Goal: Transaction & Acquisition: Register for event/course

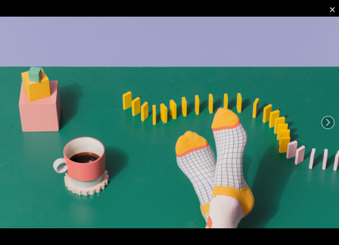
click at [330, 16] on link "×" at bounding box center [331, 8] width 13 height 17
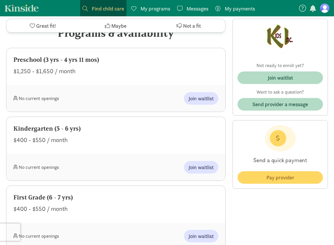
scroll to position [262, 0]
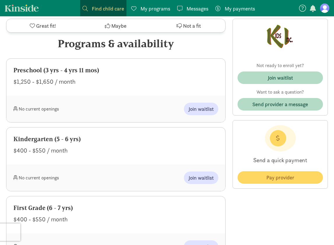
click at [62, 140] on div "Kindergarten (5 - 6 yrs)" at bounding box center [115, 138] width 205 height 9
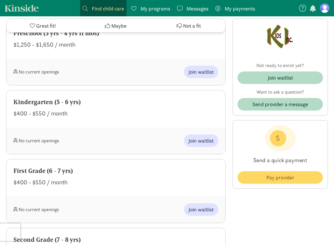
scroll to position [321, 0]
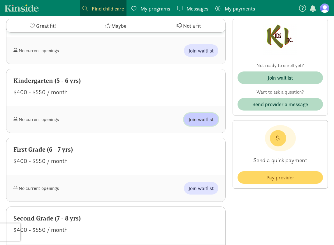
click at [198, 122] on span "Join waitlist" at bounding box center [201, 119] width 25 height 8
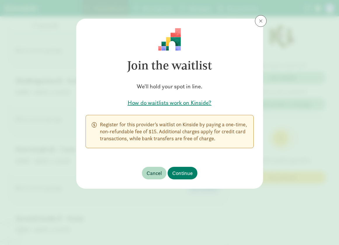
click at [173, 97] on div "How do waitlists work on Kinside?" at bounding box center [169, 104] width 168 height 22
click at [175, 103] on h5 "How do waitlists work on Kinside?" at bounding box center [169, 103] width 168 height 8
click at [188, 171] on span "Continue" at bounding box center [182, 173] width 20 height 8
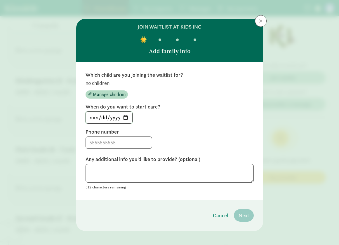
click at [123, 117] on input "[DATE]" at bounding box center [109, 118] width 46 height 12
click at [125, 118] on input "[DATE]" at bounding box center [109, 118] width 46 height 12
type input "[DATE]"
click at [122, 141] on input at bounding box center [119, 143] width 66 height 12
type input "9727468302"
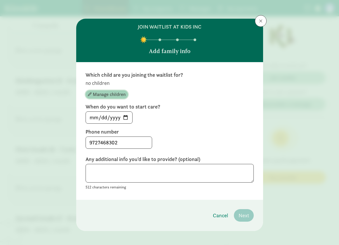
click at [108, 93] on span "Manage children" at bounding box center [109, 94] width 33 height 7
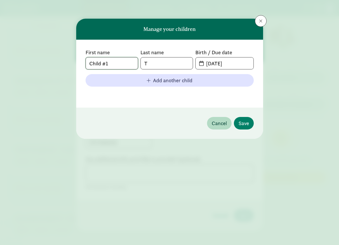
click at [115, 64] on input "Child #1" at bounding box center [112, 63] width 52 height 12
type input "[PERSON_NAME]"
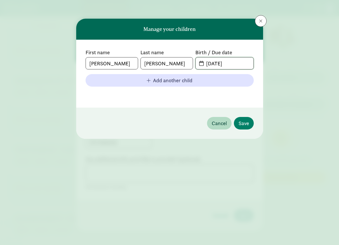
type input "[DATE]"
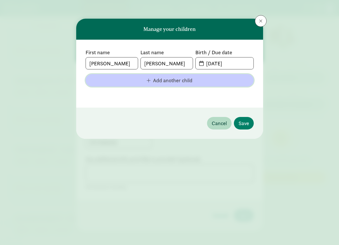
click at [160, 83] on span "Add another child" at bounding box center [172, 80] width 39 height 8
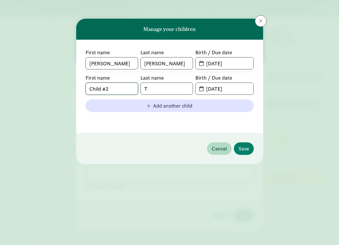
click at [101, 87] on input "Child #2" at bounding box center [112, 89] width 52 height 12
type input "Maya"
type input "[PERSON_NAME]"
type input "[DATE]"
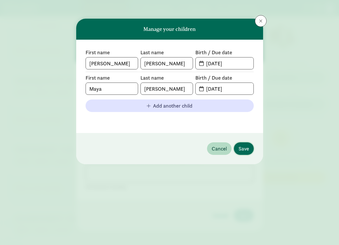
click at [247, 150] on span "Save" at bounding box center [243, 149] width 10 height 8
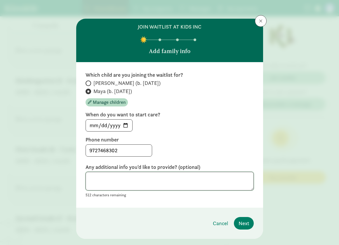
click at [127, 179] on textarea at bounding box center [169, 181] width 168 height 19
click at [86, 83] on input "[PERSON_NAME] (b. [DATE])" at bounding box center [87, 83] width 4 height 4
radio input "true"
radio input "false"
click at [136, 177] on textarea at bounding box center [169, 181] width 168 height 19
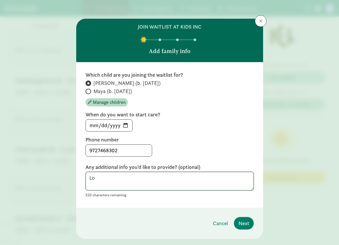
type textarea "L"
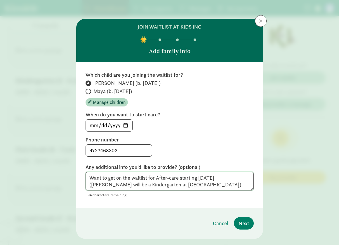
click at [87, 185] on textarea "Want to get on the waitlist for After-care starting [DATE] ([PERSON_NAME] will …" at bounding box center [169, 181] width 168 height 19
type textarea "Want to get on the waitlist for After-care starting [DATE] ([PERSON_NAME] will …"
click at [242, 221] on span "Next" at bounding box center [243, 223] width 10 height 8
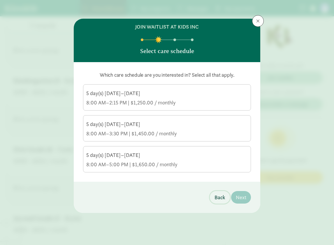
click at [217, 195] on span "Back" at bounding box center [220, 197] width 11 height 8
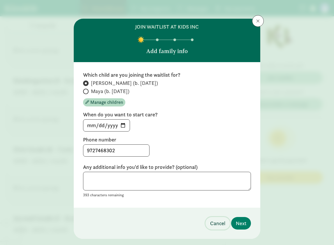
click at [213, 226] on span "Cancel" at bounding box center [217, 223] width 15 height 8
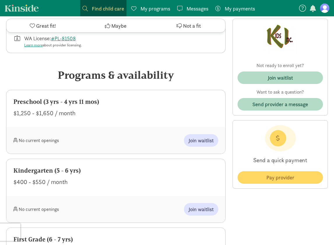
scroll to position [262, 0]
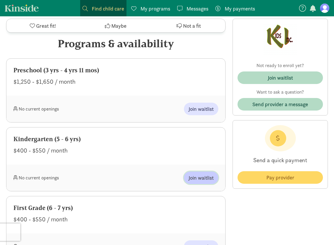
click at [203, 178] on span "Join waitlist" at bounding box center [201, 178] width 25 height 8
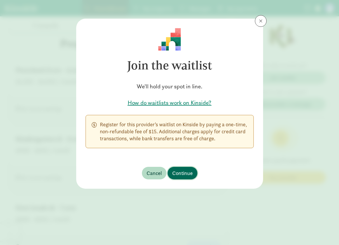
click at [178, 172] on span "Continue" at bounding box center [182, 173] width 20 height 8
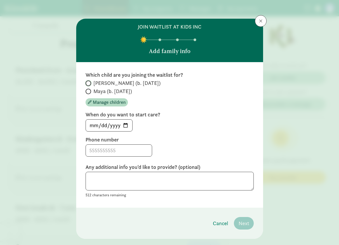
click at [87, 84] on input "[PERSON_NAME] (b. [DATE])" at bounding box center [87, 83] width 4 height 4
radio input "true"
drag, startPoint x: 112, startPoint y: 126, endPoint x: 115, endPoint y: 126, distance: 3.2
click at [112, 126] on input "[DATE]" at bounding box center [109, 126] width 46 height 12
click at [124, 123] on input "[DATE]" at bounding box center [109, 126] width 46 height 12
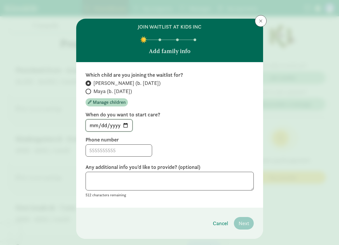
type input "[DATE]"
click at [123, 151] on input at bounding box center [119, 151] width 66 height 12
type input "9727468302"
click at [193, 188] on textarea at bounding box center [169, 181] width 168 height 19
click at [108, 125] on input "[DATE]" at bounding box center [109, 126] width 46 height 12
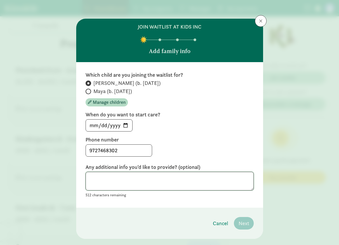
click at [123, 183] on textarea at bounding box center [169, 181] width 168 height 19
type textarea "n"
type textarea "Aftercare at [GEOGRAPHIC_DATA] for a Kindergartener"
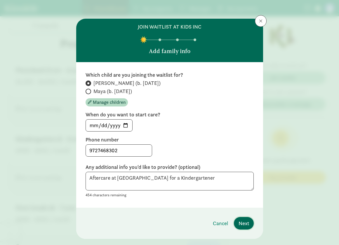
click at [243, 222] on span "Next" at bounding box center [243, 223] width 10 height 8
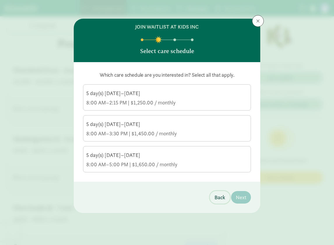
click at [220, 197] on span "Back" at bounding box center [220, 197] width 11 height 8
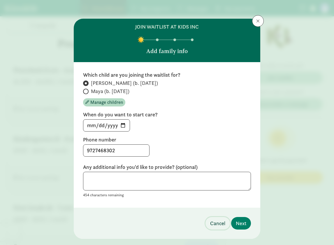
click at [220, 224] on span "Cancel" at bounding box center [217, 223] width 15 height 8
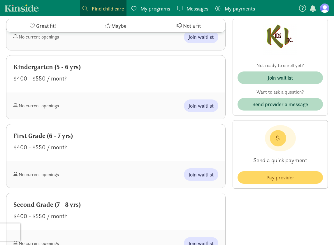
scroll to position [350, 0]
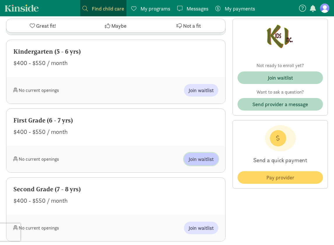
click at [205, 159] on span "Join waitlist" at bounding box center [201, 159] width 25 height 8
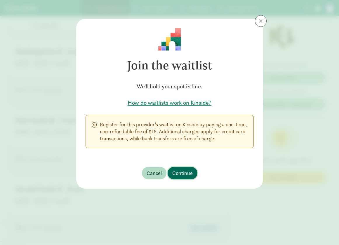
click at [182, 174] on span "Continue" at bounding box center [182, 173] width 20 height 8
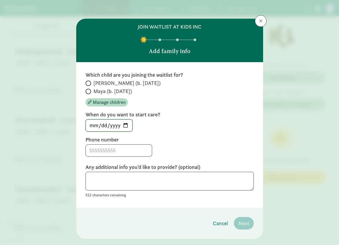
click at [125, 126] on input "[DATE]" at bounding box center [109, 126] width 46 height 12
click at [85, 82] on input "[PERSON_NAME] (b. [DATE])" at bounding box center [87, 83] width 4 height 4
radio input "true"
click at [125, 125] on input "[DATE]" at bounding box center [109, 126] width 46 height 12
type input "[DATE]"
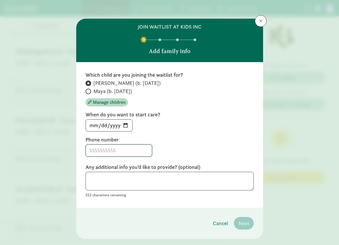
click at [106, 155] on input at bounding box center [119, 151] width 66 height 12
type input "9727468302"
type textarea "no"
click at [199, 182] on textarea "no" at bounding box center [169, 181] width 168 height 19
drag, startPoint x: 146, startPoint y: 188, endPoint x: 143, endPoint y: 181, distance: 8.1
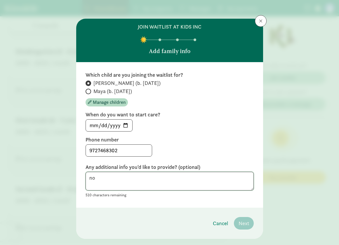
click at [145, 187] on textarea "no" at bounding box center [169, 181] width 168 height 19
type textarea "n"
type textarea "n/a"
click at [241, 222] on span "Next" at bounding box center [243, 223] width 10 height 8
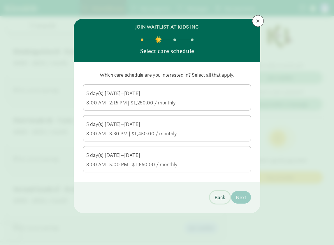
click at [221, 199] on span "Back" at bounding box center [220, 197] width 11 height 8
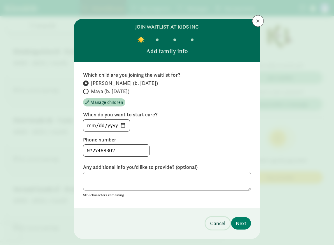
click at [215, 225] on span "Cancel" at bounding box center [217, 223] width 15 height 8
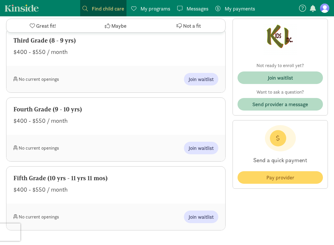
scroll to position [583, 0]
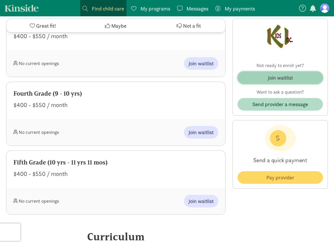
click at [278, 77] on div "Join waitlist" at bounding box center [280, 78] width 25 height 8
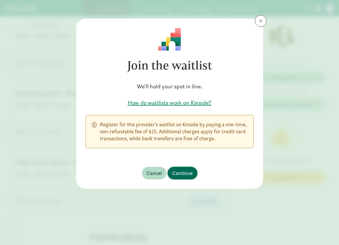
click at [183, 176] on span "Continue" at bounding box center [182, 173] width 20 height 8
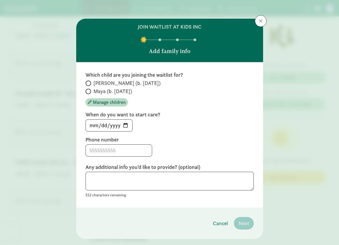
click at [98, 84] on span "[PERSON_NAME] (b. [DATE])" at bounding box center [126, 83] width 67 height 7
click at [89, 84] on input "[PERSON_NAME] (b. [DATE])" at bounding box center [87, 83] width 4 height 4
radio input "true"
click at [112, 126] on input "[DATE]" at bounding box center [109, 126] width 46 height 12
drag, startPoint x: 116, startPoint y: 153, endPoint x: 114, endPoint y: 148, distance: 6.3
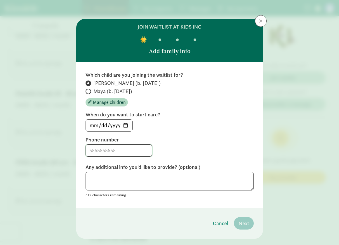
click at [115, 153] on input at bounding box center [119, 151] width 66 height 12
type input "9727468302"
type textarea "not appkucable"
click at [244, 219] on button "Next" at bounding box center [244, 223] width 20 height 13
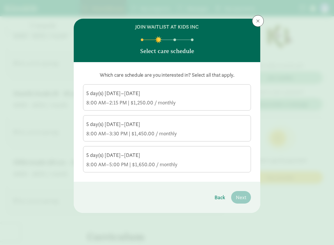
click at [168, 160] on div "5 day(s) [DATE]–[DATE] 8:00 AM–5:00 PM | $1,650.00 / monthly" at bounding box center [167, 160] width 162 height 16
click at [0, 0] on input "5 day(s) [DATE]–[DATE] 8:00 AM–5:00 PM | $1,650.00 / monthly" at bounding box center [0, 0] width 0 height 0
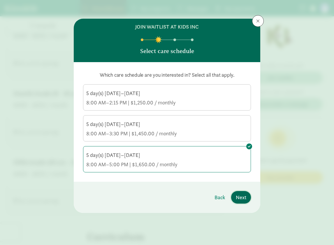
click at [239, 197] on span "Next" at bounding box center [241, 197] width 10 height 8
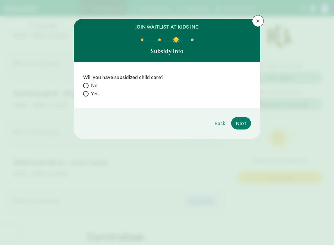
click at [92, 84] on span "No" at bounding box center [94, 85] width 6 height 7
click at [87, 84] on input "No" at bounding box center [85, 86] width 4 height 4
radio input "true"
click at [244, 122] on span "Next" at bounding box center [241, 123] width 10 height 8
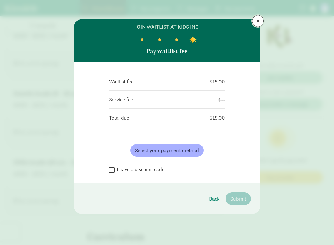
click at [260, 21] on span at bounding box center [257, 21] width 3 height 5
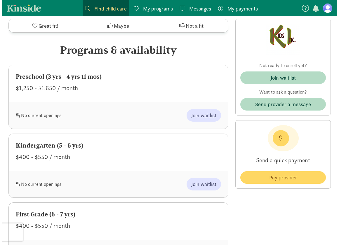
scroll to position [233, 0]
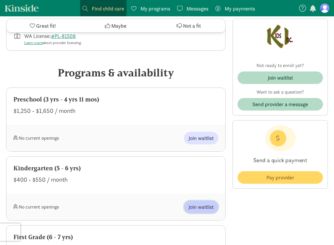
click at [203, 205] on span "Join waitlist" at bounding box center [201, 207] width 25 height 8
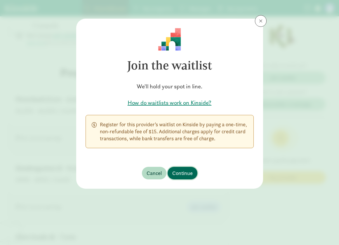
click at [184, 169] on button "Continue" at bounding box center [182, 173] width 30 height 13
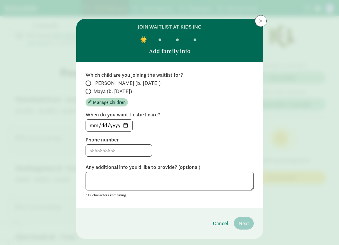
click at [87, 84] on span at bounding box center [88, 83] width 6 height 6
click at [87, 84] on input "[PERSON_NAME] (b. [DATE])" at bounding box center [87, 83] width 4 height 4
radio input "true"
click at [123, 124] on input "[DATE]" at bounding box center [109, 126] width 46 height 12
type input "[DATE]"
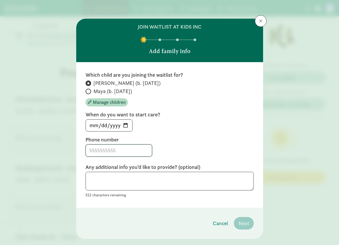
click at [118, 149] on input at bounding box center [119, 151] width 66 height 12
type input "9727468302"
type textarea "T"
type textarea "I am trying to"
click at [86, 91] on input "Maya (b. [DATE])" at bounding box center [87, 92] width 4 height 4
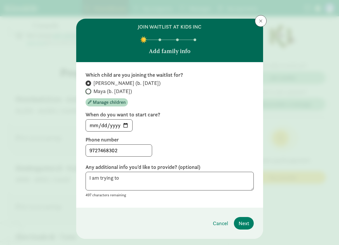
radio input "true"
click at [86, 83] on input "[PERSON_NAME] (b. [DATE])" at bounding box center [87, 83] width 4 height 4
radio input "true"
radio input "false"
click at [132, 183] on textarea "I am trying to" at bounding box center [169, 181] width 168 height 19
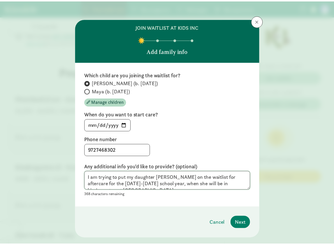
scroll to position [5, 0]
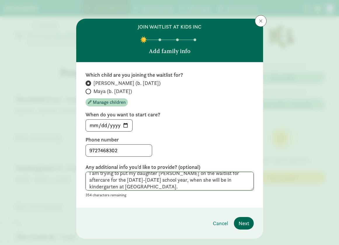
type textarea "I am trying to put my daughter [PERSON_NAME] on the waitlist for aftercare for …"
click at [241, 223] on span "Next" at bounding box center [243, 223] width 10 height 8
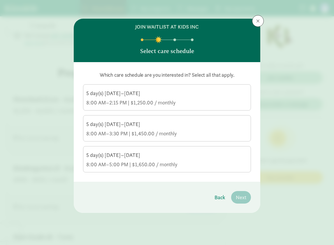
click at [190, 100] on div "8:00 AM–2:15 PM | $1,250.00 / monthly" at bounding box center [167, 102] width 162 height 7
click at [0, 0] on input "5 day(s) [DATE]–[DATE] 8:00 AM–2:15 PM | $1,250.00 / monthly" at bounding box center [0, 0] width 0 height 0
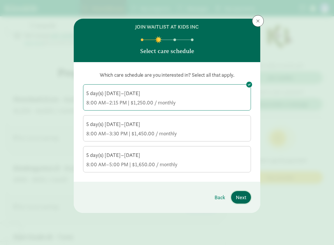
click at [240, 195] on span "Next" at bounding box center [241, 197] width 10 height 8
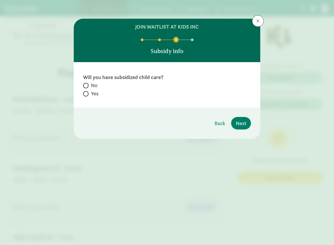
click at [94, 85] on span "No" at bounding box center [94, 85] width 6 height 7
click at [87, 85] on input "No" at bounding box center [85, 86] width 4 height 4
radio input "true"
click at [245, 123] on span "Next" at bounding box center [241, 123] width 10 height 8
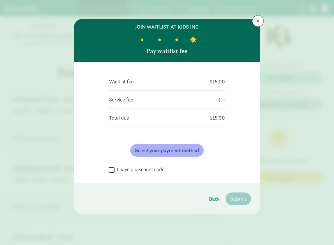
click at [147, 144] on div "Select your payment method" at bounding box center [167, 150] width 117 height 22
click at [151, 149] on span "Select your payment method" at bounding box center [167, 150] width 64 height 8
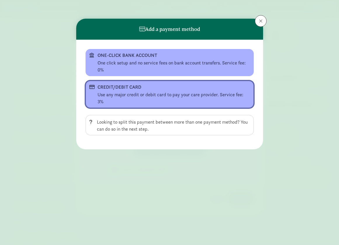
click at [136, 92] on div "Use any major credit or debit card to pay your care provider. Service fee: 3%" at bounding box center [173, 98] width 152 height 14
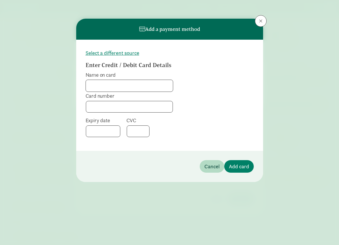
click at [119, 91] on input "Name on card" at bounding box center [129, 86] width 87 height 12
type input "[CREDIT_CARD_NUMBER]"
type input "[PERSON_NAME]"
click at [228, 166] on button "Add card" at bounding box center [238, 166] width 29 height 13
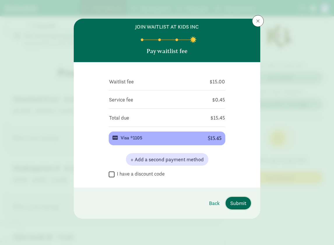
click at [239, 203] on span "Submit" at bounding box center [238, 203] width 16 height 8
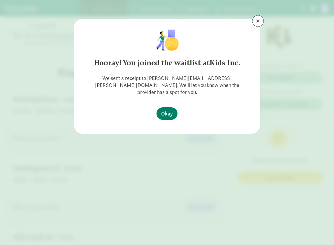
click at [194, 66] on h6 "Hooray! You joined the waitlist at Kids Inc." at bounding box center [167, 62] width 153 height 9
click at [165, 110] on span "Okay" at bounding box center [167, 114] width 12 height 8
